Goal: Navigation & Orientation: Find specific page/section

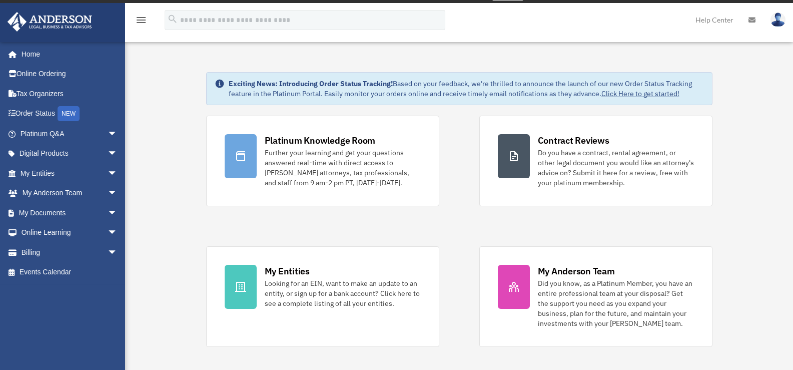
scroll to position [14, 0]
click at [55, 191] on link "My Anderson Team arrow_drop_down" at bounding box center [70, 193] width 126 height 20
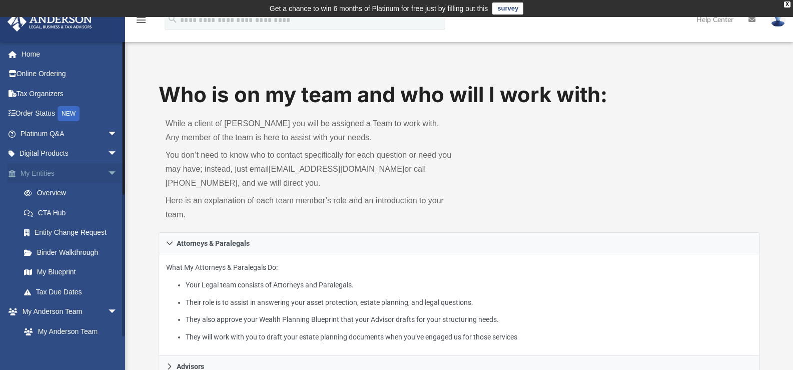
click at [108, 173] on span "arrow_drop_down" at bounding box center [118, 173] width 20 height 21
click at [108, 191] on span "arrow_drop_down" at bounding box center [118, 193] width 20 height 21
click at [39, 228] on link "Box" at bounding box center [73, 233] width 119 height 20
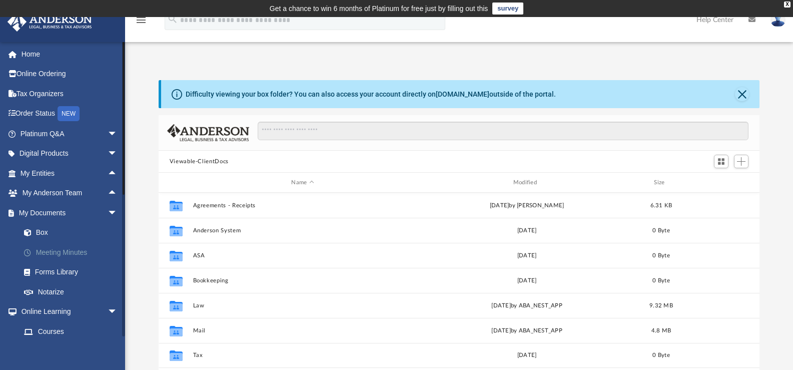
click at [72, 253] on link "Meeting Minutes" at bounding box center [73, 252] width 119 height 20
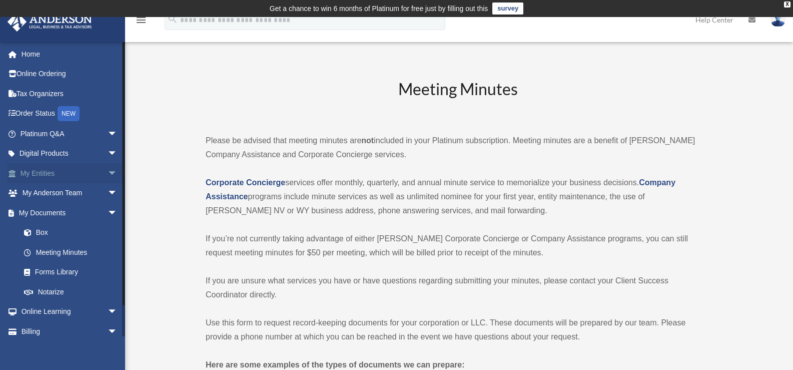
click at [34, 174] on link "My Entities arrow_drop_down" at bounding box center [70, 173] width 126 height 20
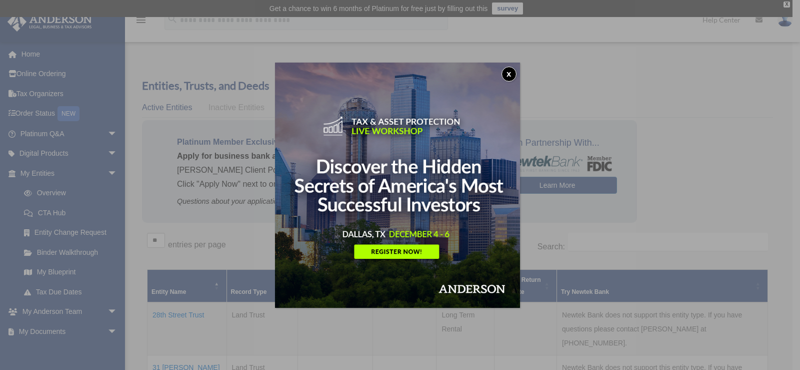
click at [509, 73] on button "x" at bounding box center [509, 74] width 15 height 15
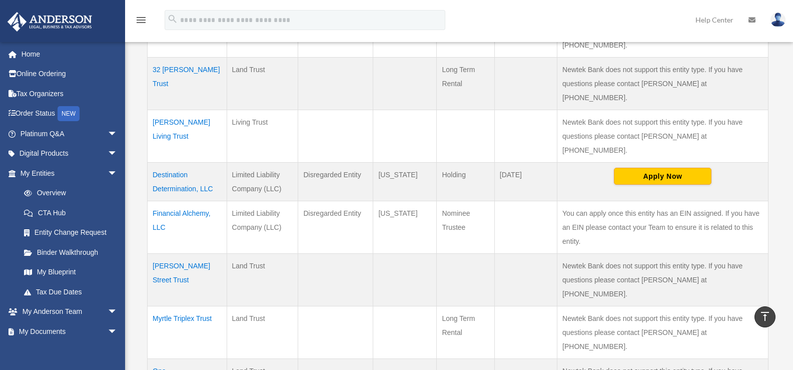
scroll to position [400, 0]
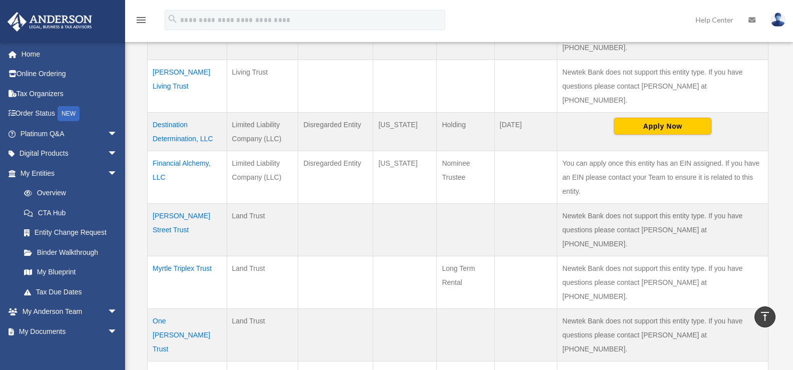
drag, startPoint x: 758, startPoint y: 318, endPoint x: 508, endPoint y: 340, distance: 250.5
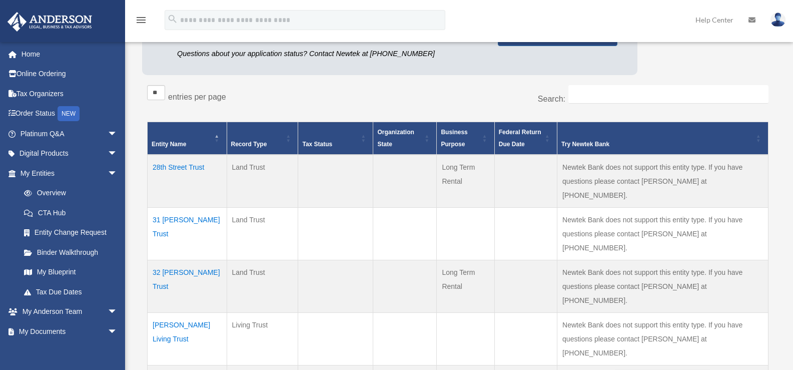
scroll to position [200, 0]
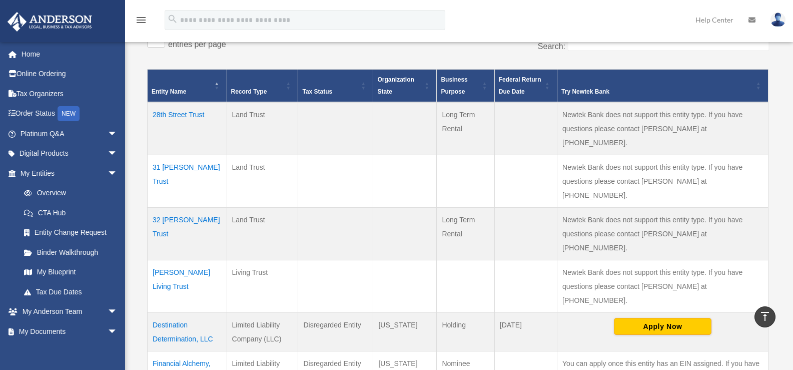
click at [172, 260] on td "Cobb Living Trust" at bounding box center [188, 286] width 80 height 53
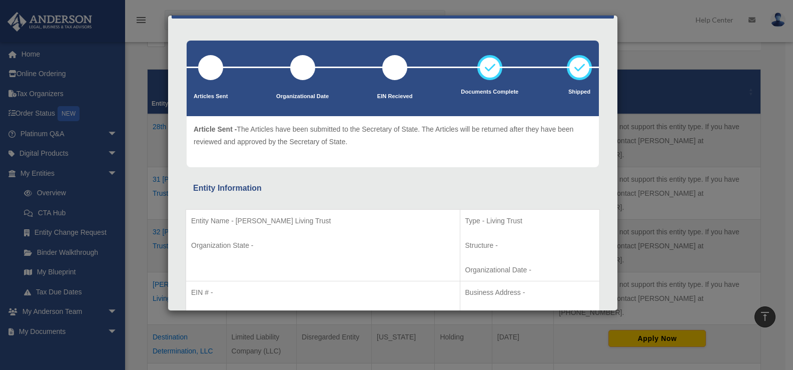
scroll to position [0, 0]
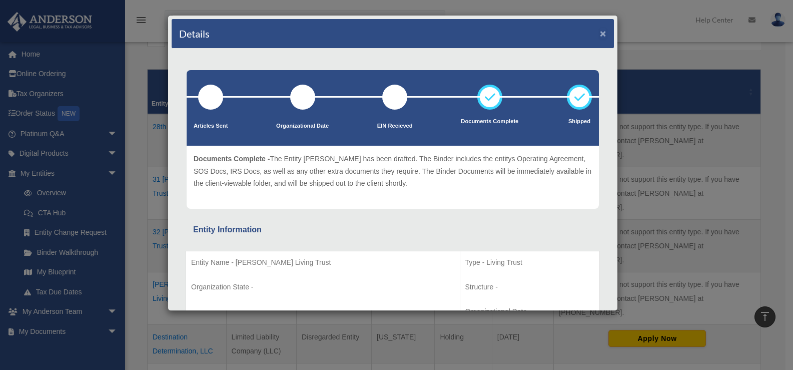
click at [600, 32] on button "×" at bounding box center [603, 33] width 7 height 11
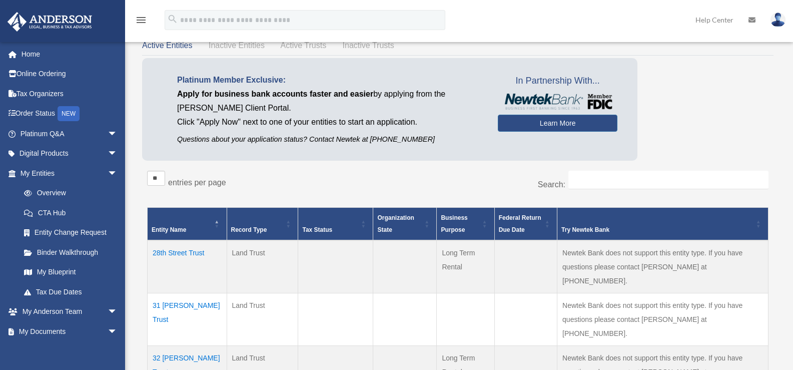
scroll to position [50, 0]
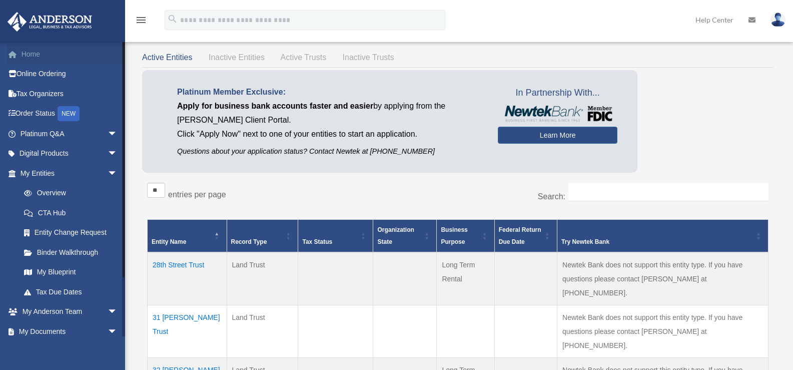
click at [25, 55] on link "Home" at bounding box center [70, 54] width 126 height 20
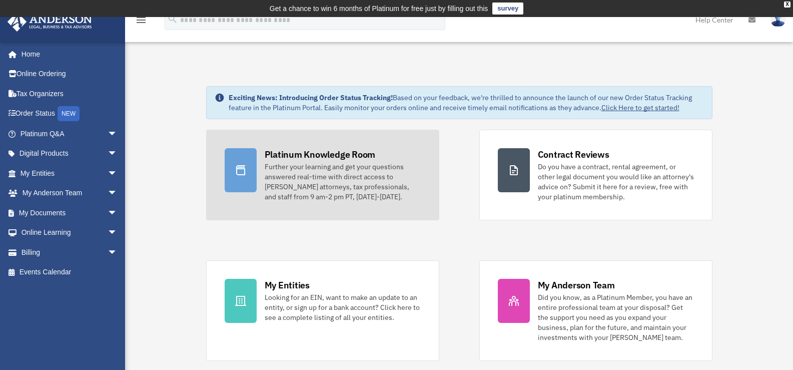
click at [338, 175] on div "Further your learning and get your questions answered real-time with direct acc…" at bounding box center [343, 182] width 156 height 40
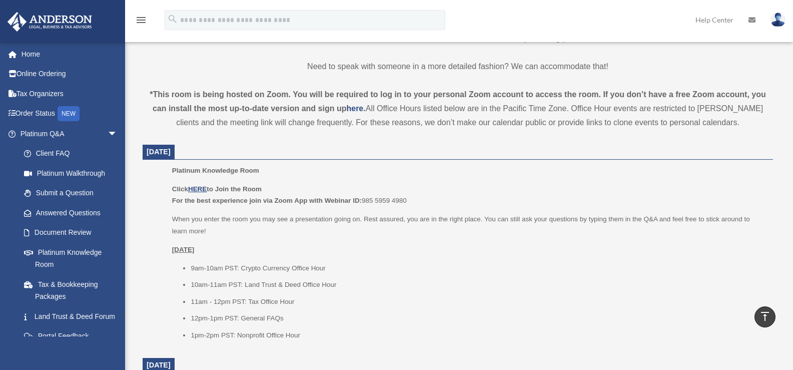
scroll to position [350, 0]
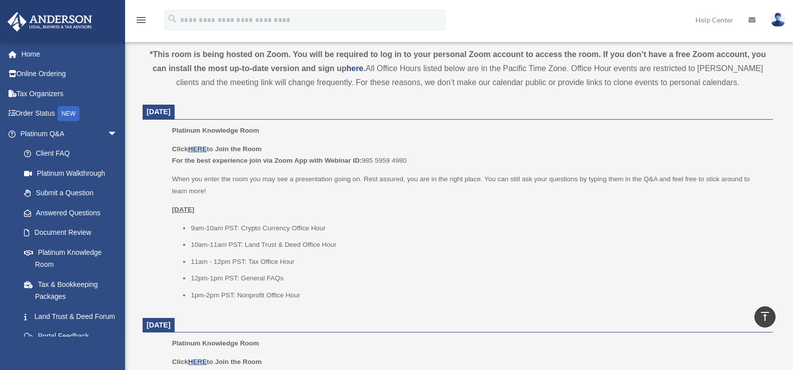
click at [198, 150] on u "HERE" at bounding box center [197, 149] width 19 height 8
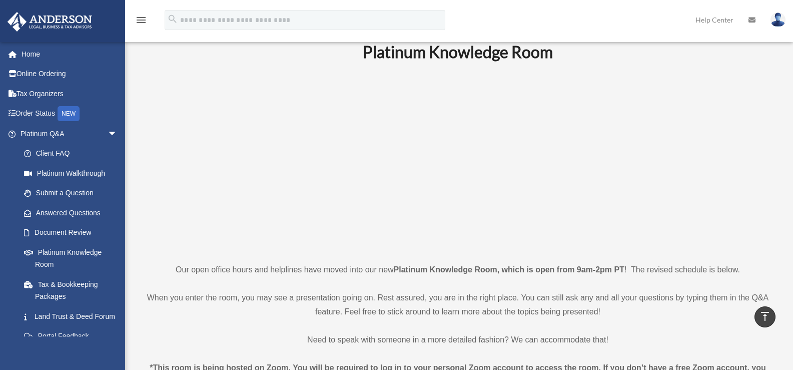
scroll to position [0, 0]
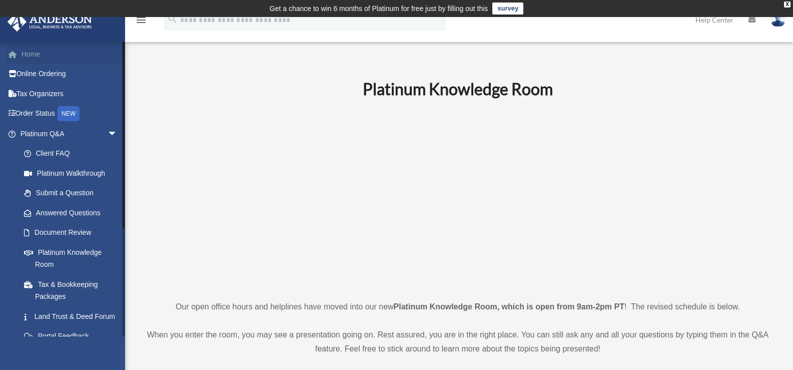
click at [39, 56] on link "Home" at bounding box center [70, 54] width 126 height 20
click at [31, 53] on link "Home" at bounding box center [70, 54] width 126 height 20
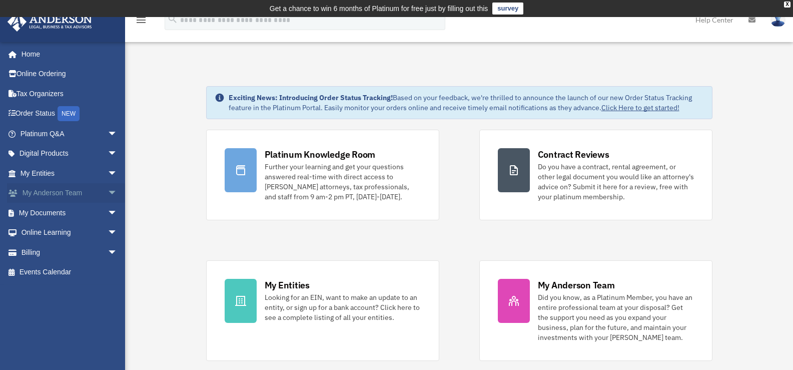
click at [59, 187] on link "My [PERSON_NAME] Team arrow_drop_down" at bounding box center [70, 193] width 126 height 20
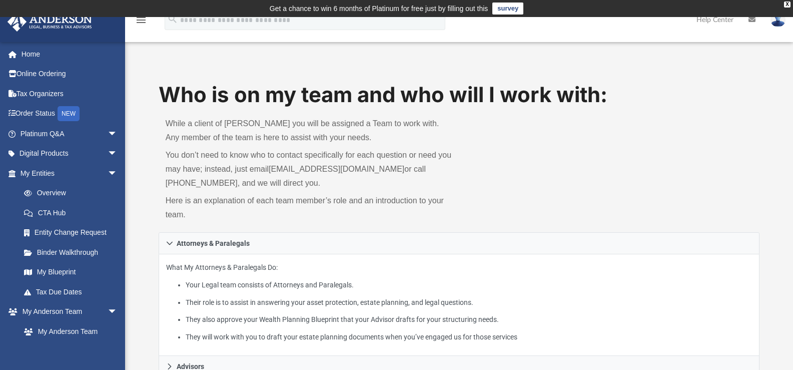
click at [774, 26] on img at bounding box center [777, 20] width 15 height 15
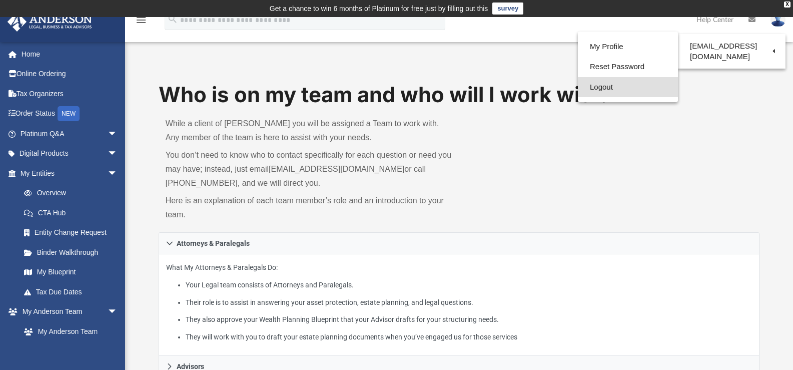
click at [599, 87] on link "Logout" at bounding box center [628, 87] width 100 height 21
